Goal: Check status: Check status

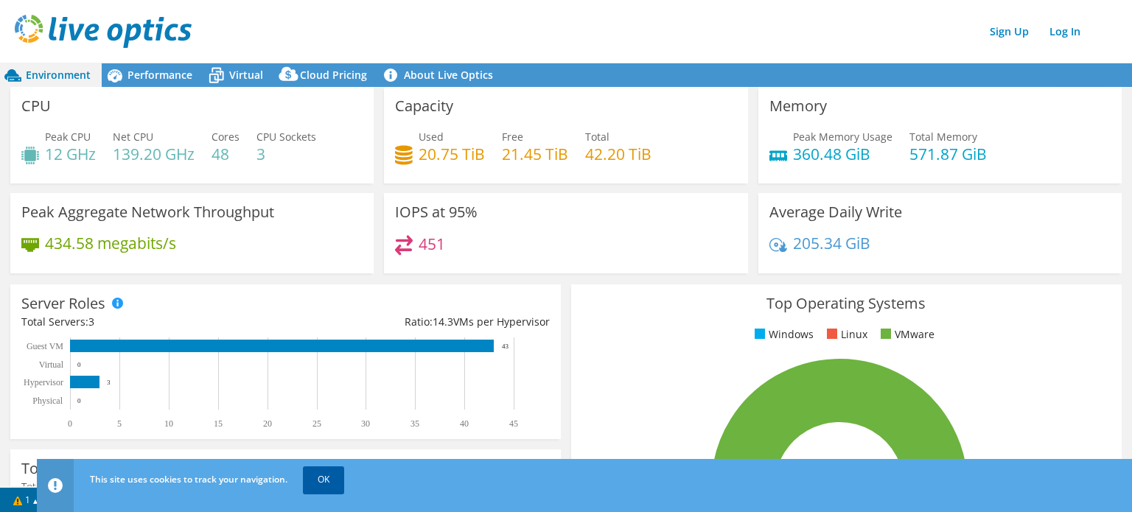
click at [327, 485] on link "OK" at bounding box center [323, 480] width 41 height 27
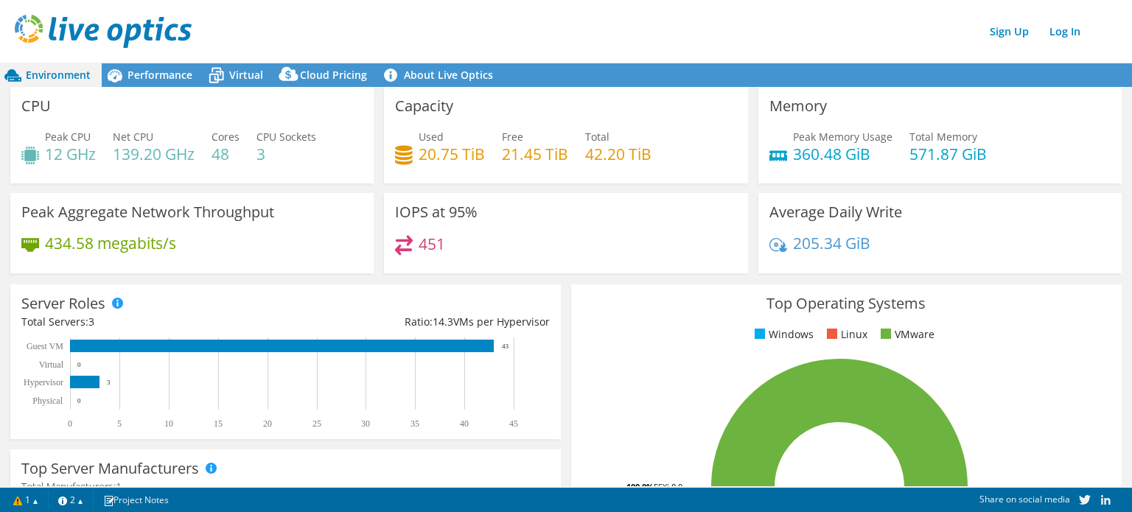
click at [495, 33] on div "Sign Up Log In" at bounding box center [581, 31] width 1132 height 33
